Goal: Use online tool/utility: Utilize a website feature to perform a specific function

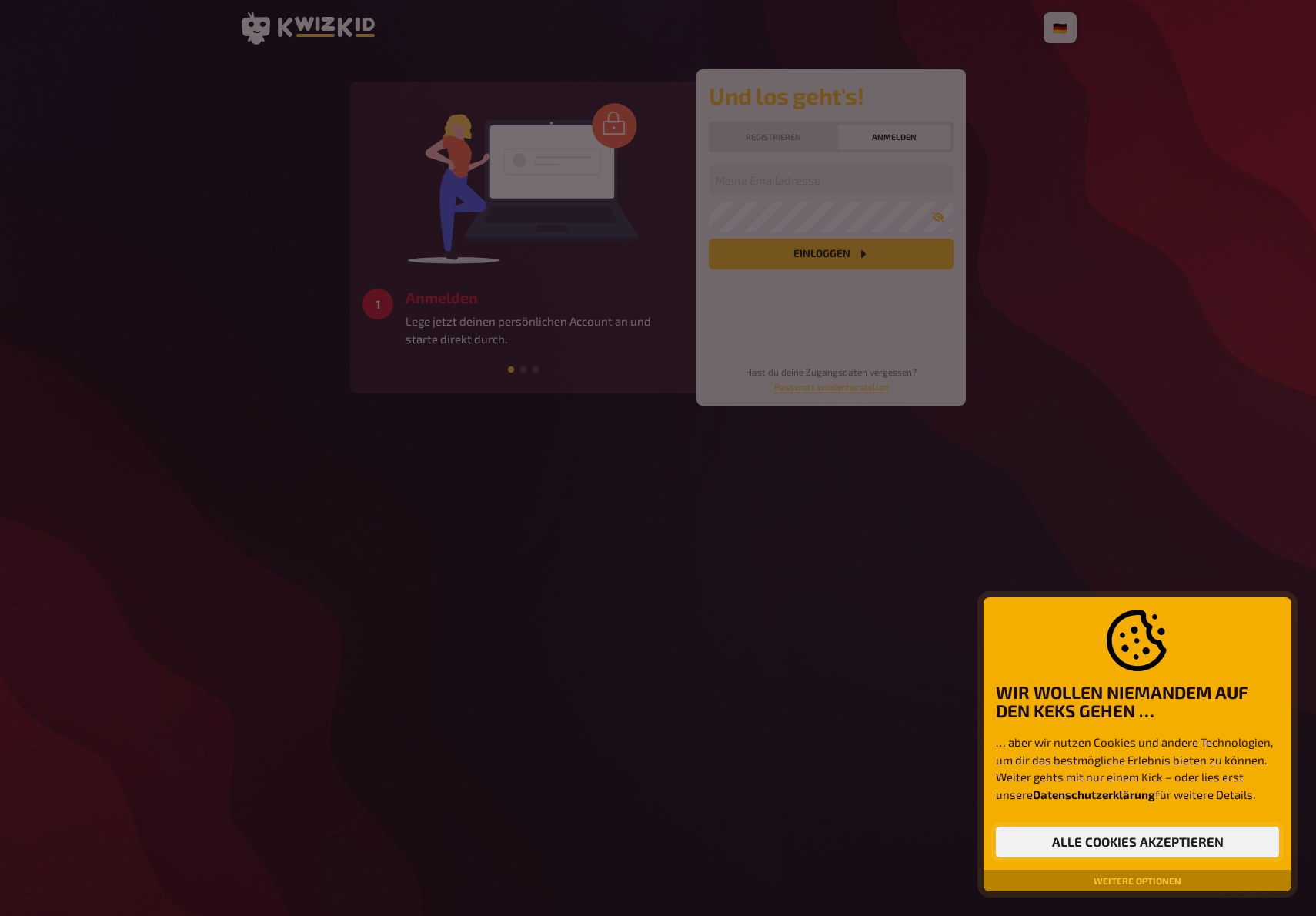
click at [1145, 841] on button "Alle Cookies akzeptieren" at bounding box center [1137, 841] width 283 height 31
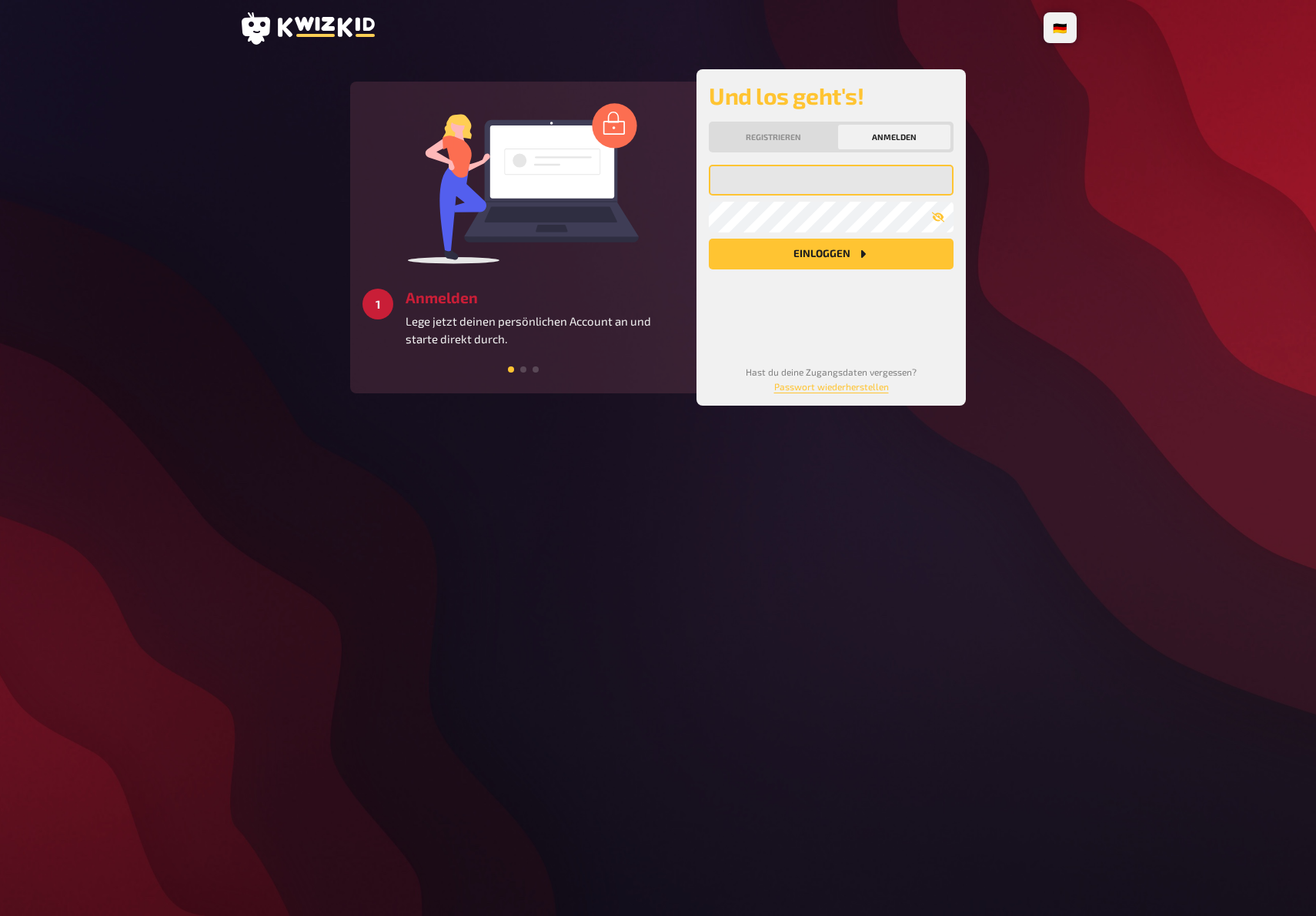
click at [812, 181] on input "email" at bounding box center [831, 180] width 245 height 31
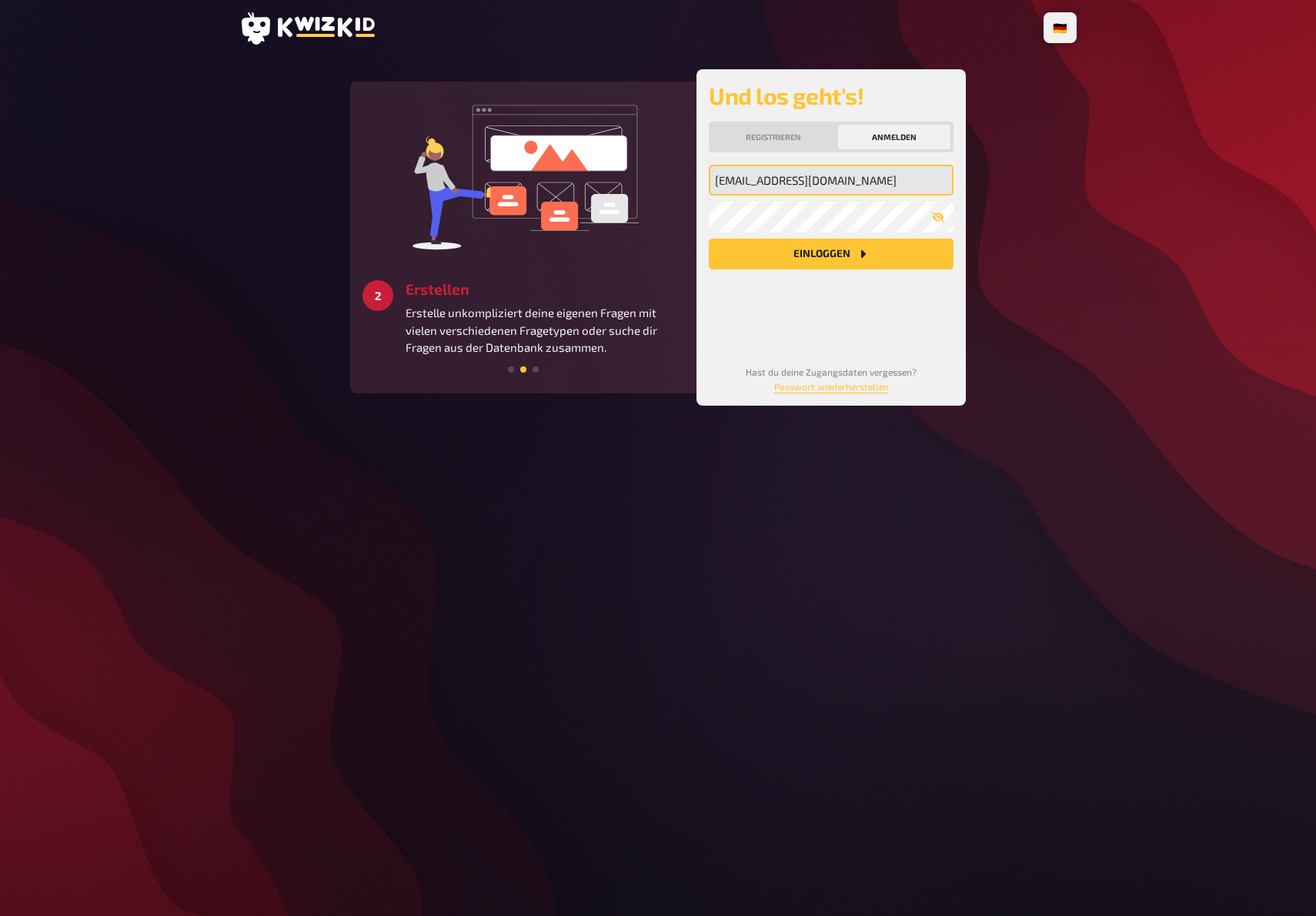
type input "[EMAIL_ADDRESS][DOMAIN_NAME]"
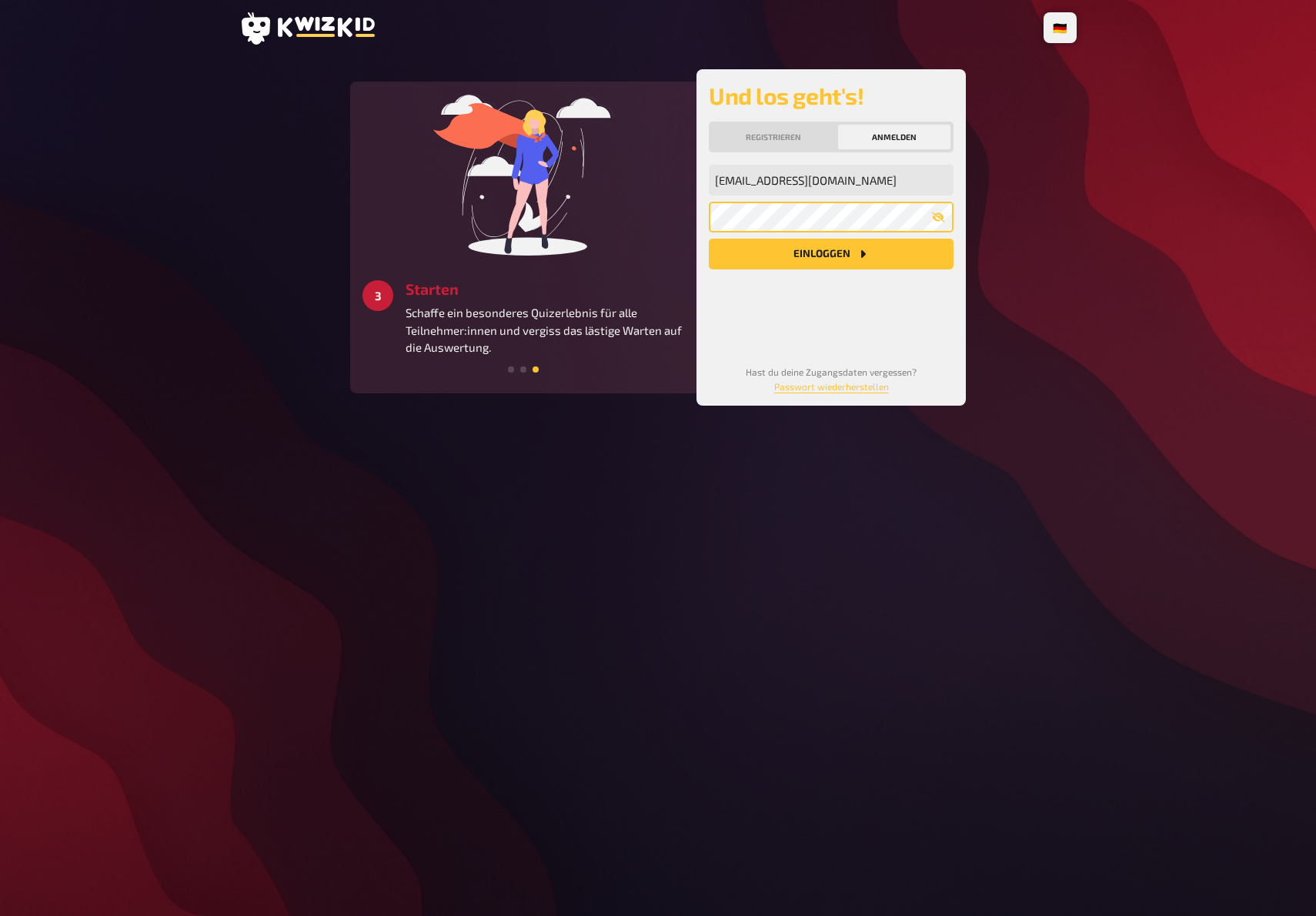
click at [709, 238] on button "Einloggen" at bounding box center [831, 253] width 245 height 31
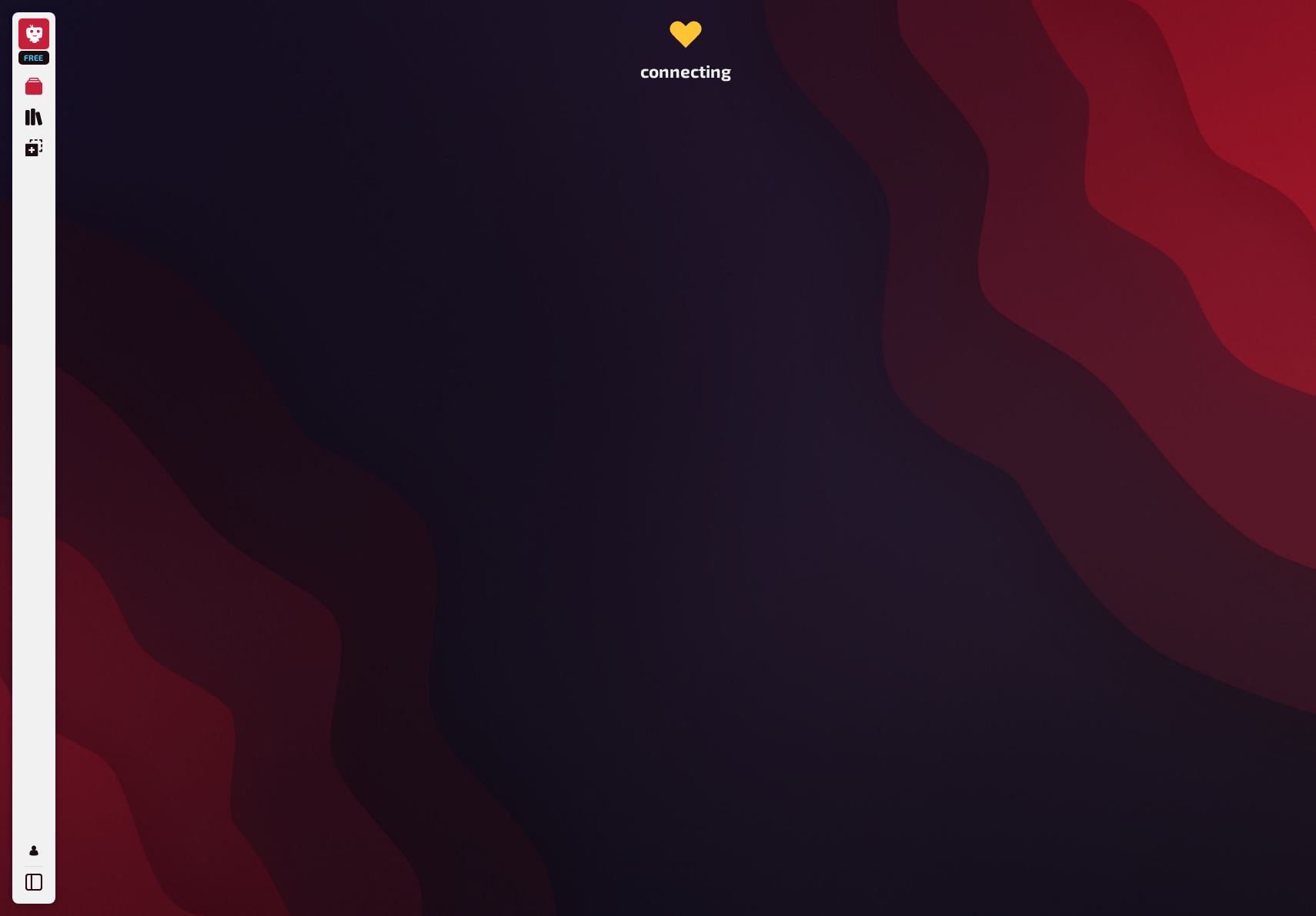
click at [28, 34] on icon at bounding box center [33, 34] width 16 height 19
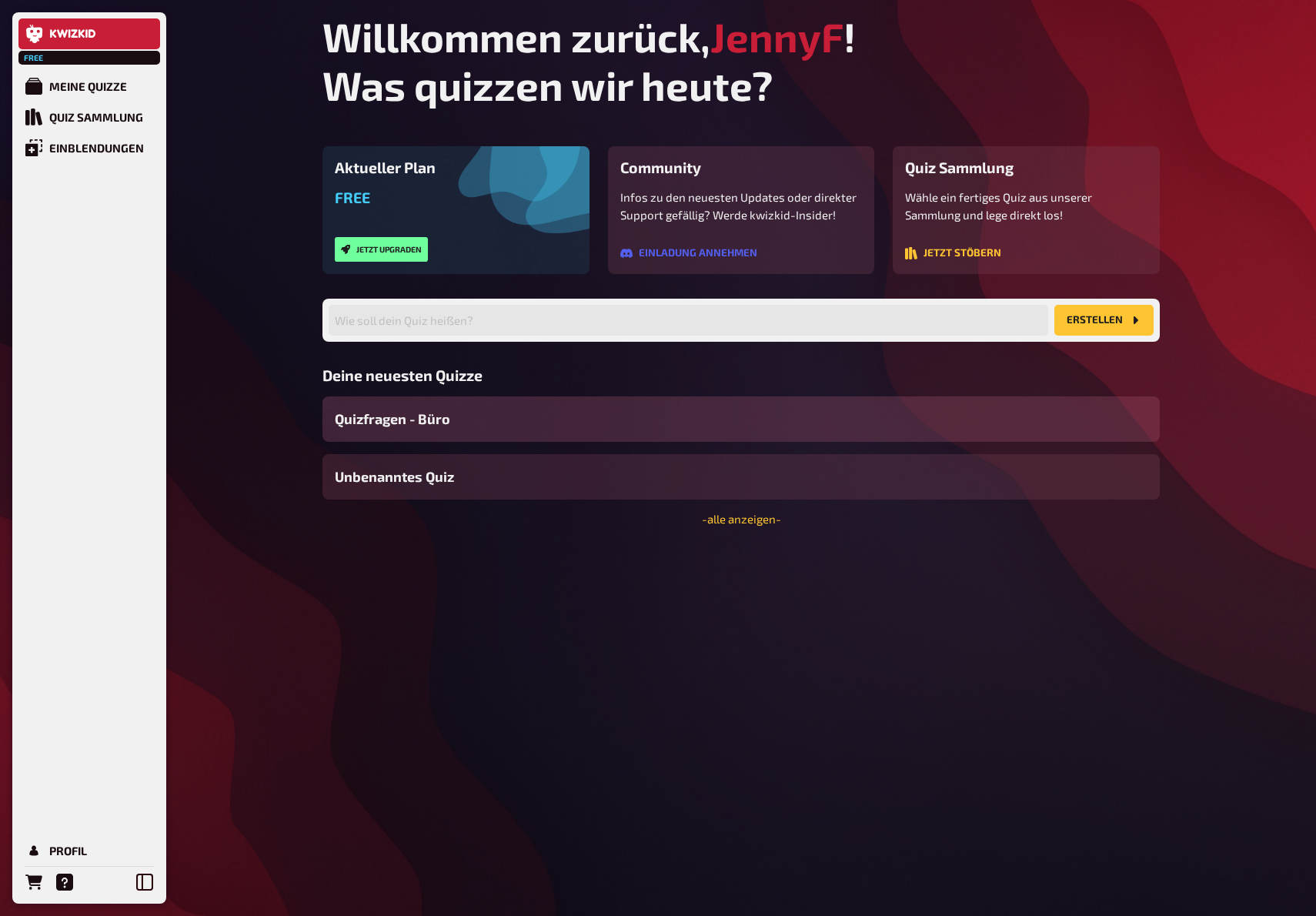
click at [423, 414] on span "Quizfragen - Büro" at bounding box center [392, 419] width 115 height 20
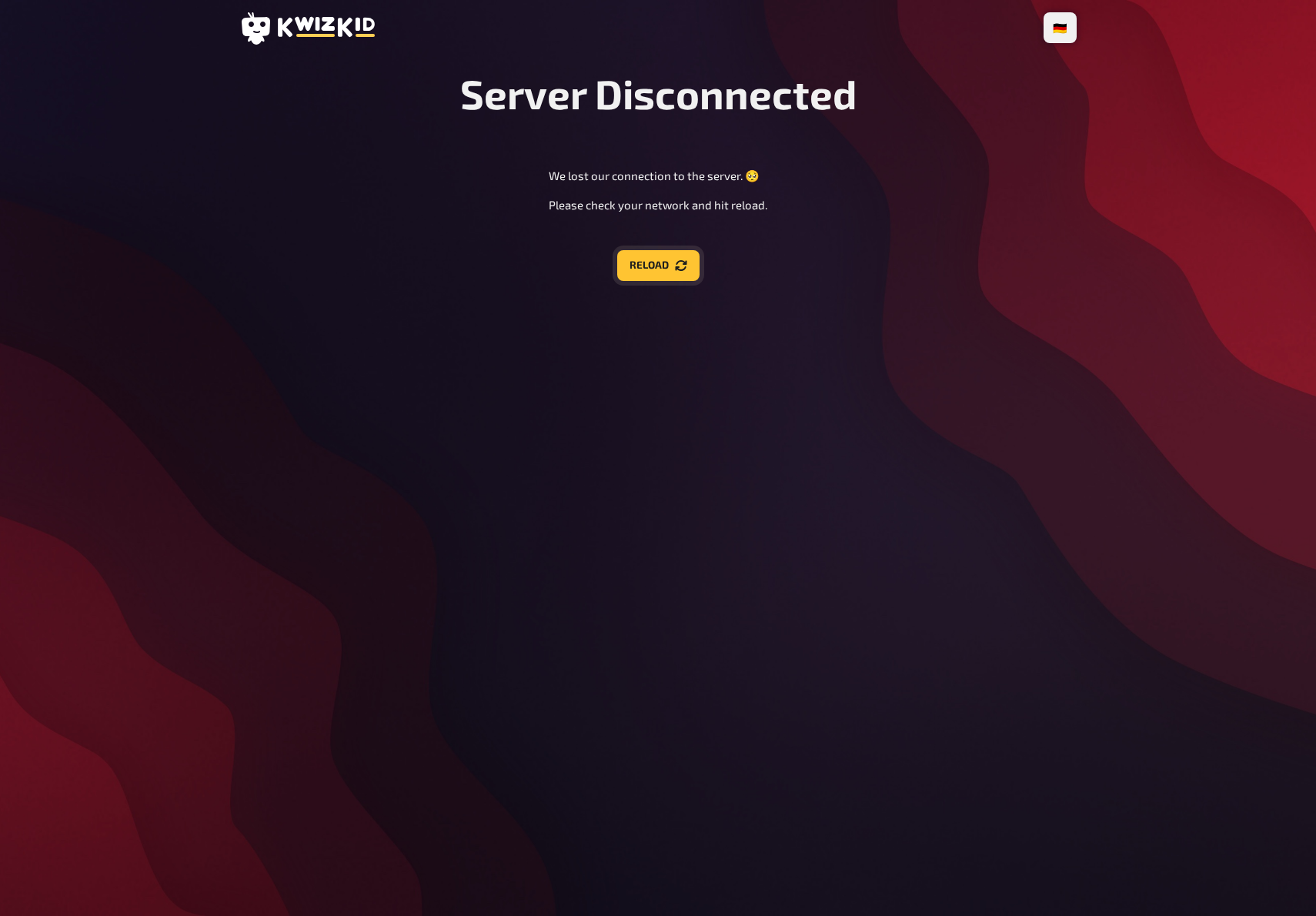
click at [627, 277] on button "Reload" at bounding box center [658, 265] width 83 height 31
click at [648, 269] on button "Reload" at bounding box center [658, 265] width 83 height 31
click at [661, 261] on button "Reload" at bounding box center [658, 265] width 83 height 31
